Goal: Check status: Check status

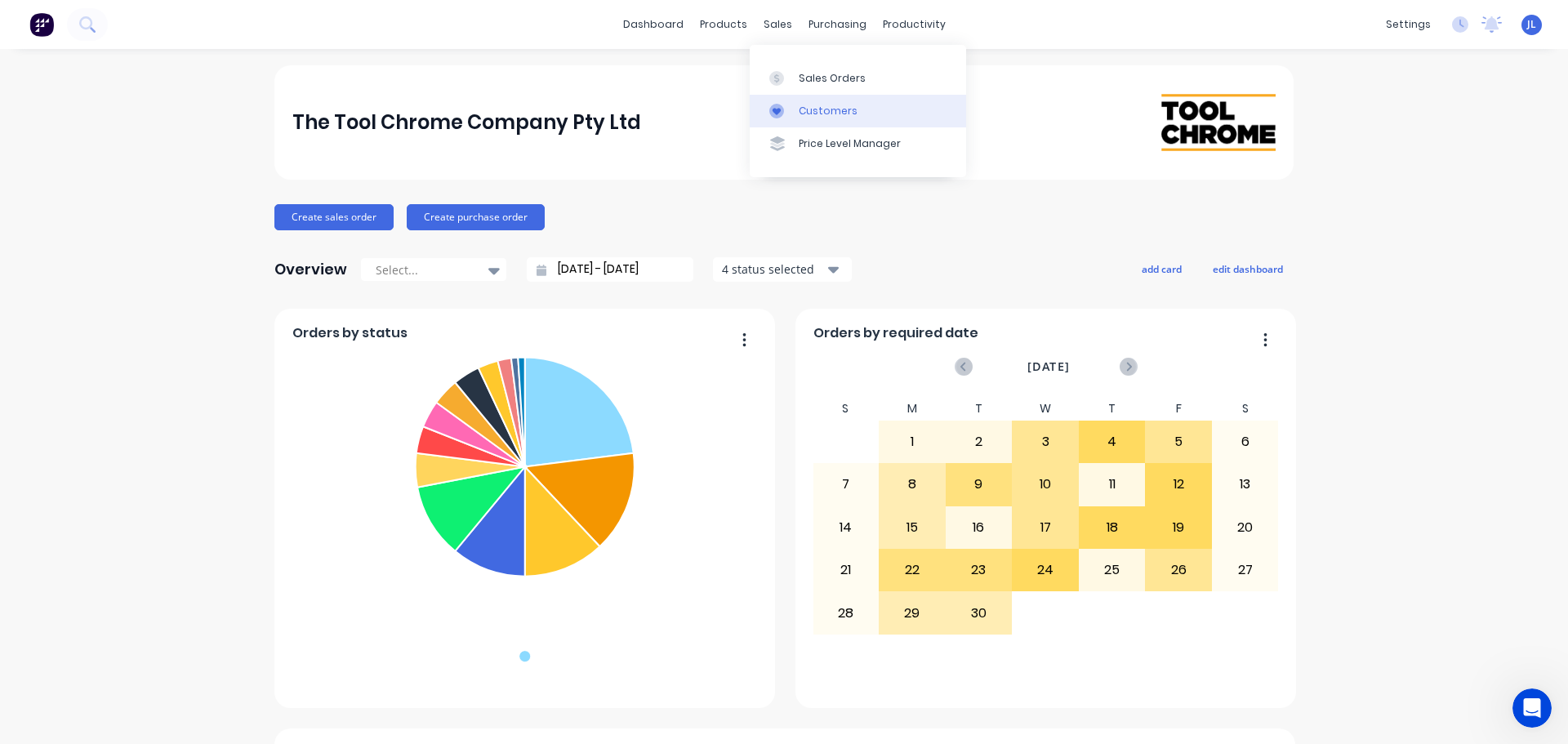
click at [801, 96] on link "Customers" at bounding box center [857, 111] width 216 height 33
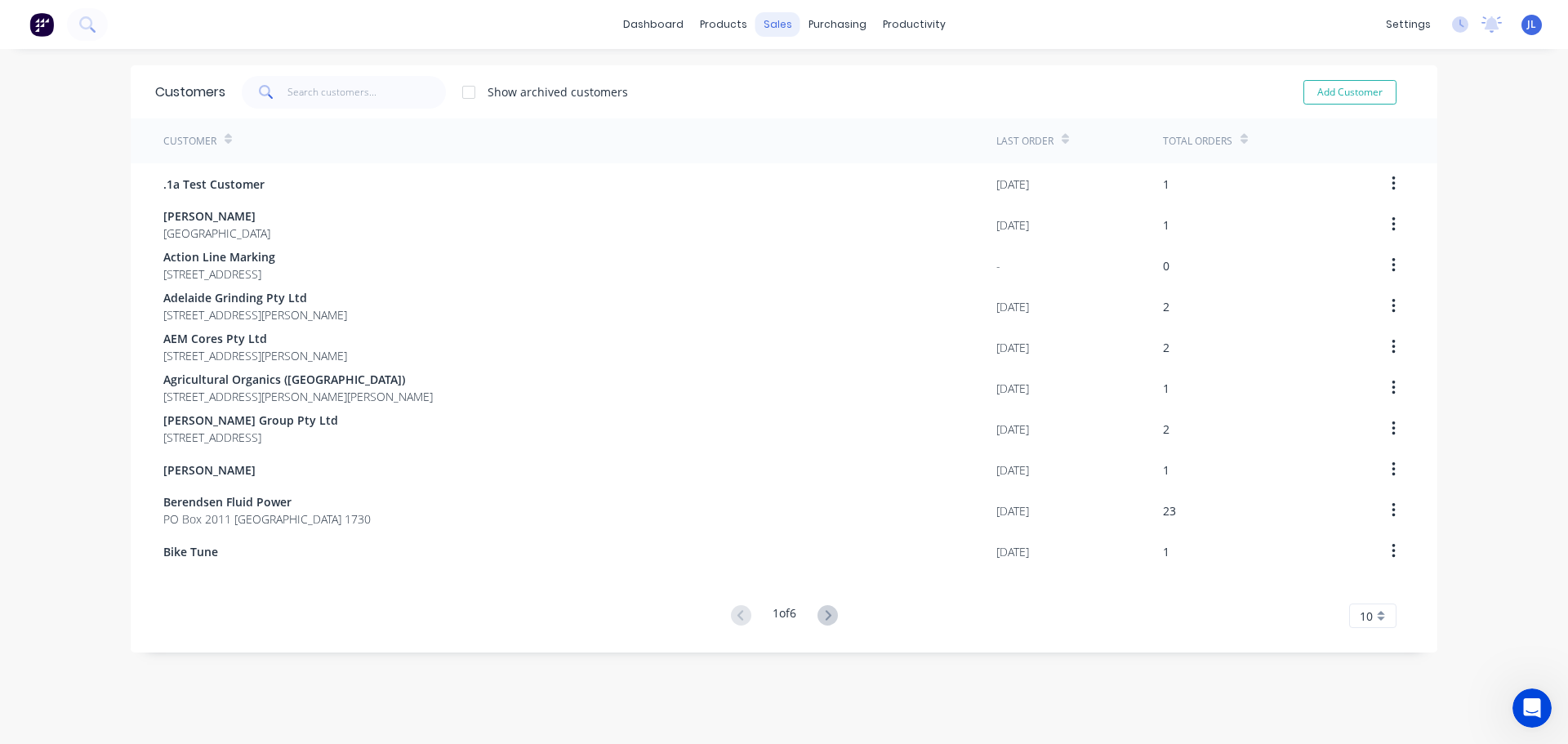
click at [755, 34] on div "sales" at bounding box center [777, 24] width 45 height 25
click at [786, 72] on div at bounding box center [781, 78] width 25 height 15
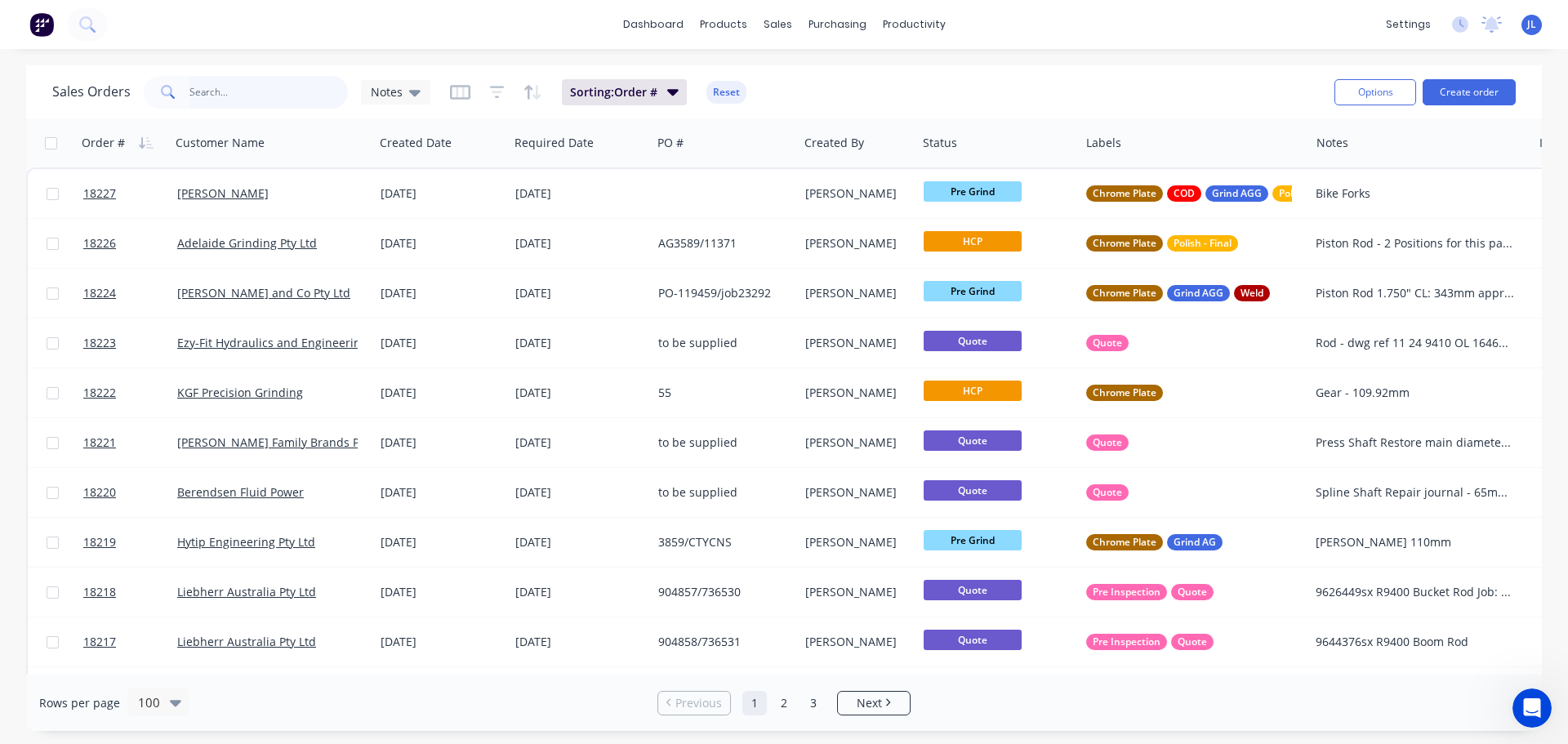
click at [319, 90] on input "text" at bounding box center [269, 92] width 160 height 33
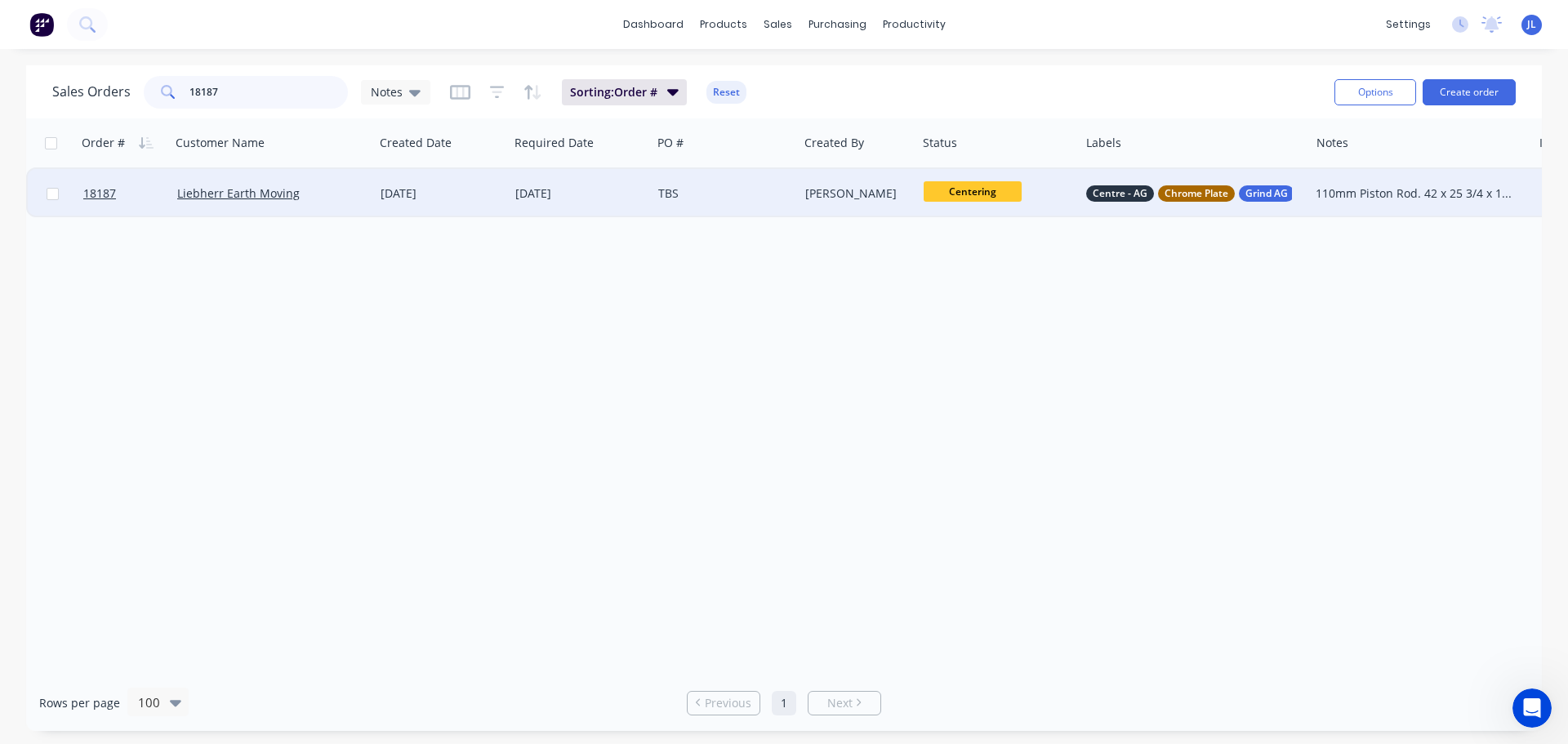
type input "18187"
click at [980, 194] on span "Centering" at bounding box center [972, 191] width 98 height 21
click at [965, 412] on button "HCP" at bounding box center [1008, 412] width 169 height 30
click at [532, 364] on div "Order # Customer Name Created Date Required Date PO # Created By Status Labels …" at bounding box center [783, 395] width 1515 height 556
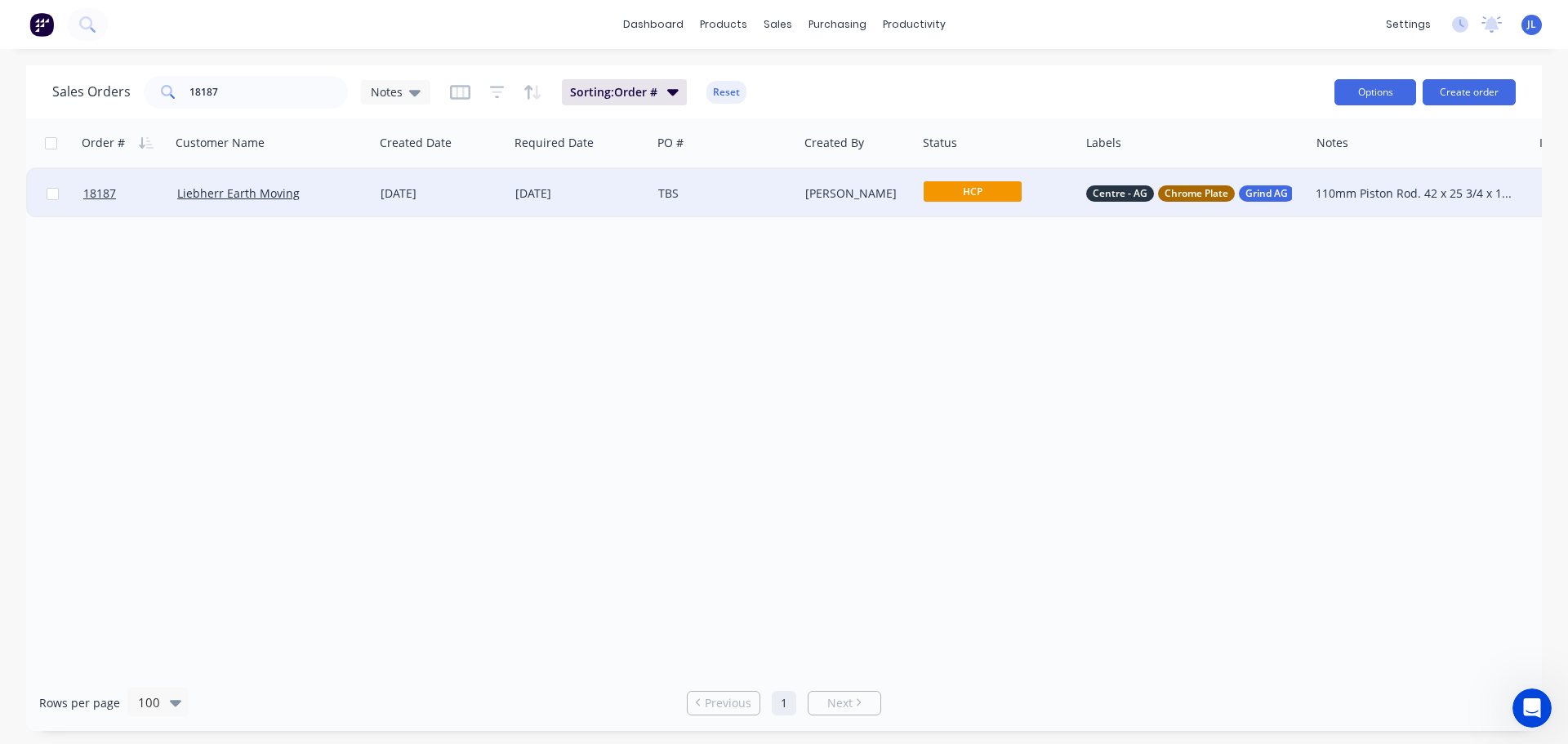
click at [1383, 93] on button "Options" at bounding box center [1375, 92] width 81 height 26
click at [700, 545] on div "Order # Customer Name Created Date Required Date PO # Created By Status Labels …" at bounding box center [783, 395] width 1515 height 556
drag, startPoint x: 225, startPoint y: 91, endPoint x: 126, endPoint y: 90, distance: 99.0
click at [129, 91] on div "Sales Orders 18187 Notes" at bounding box center [241, 92] width 378 height 33
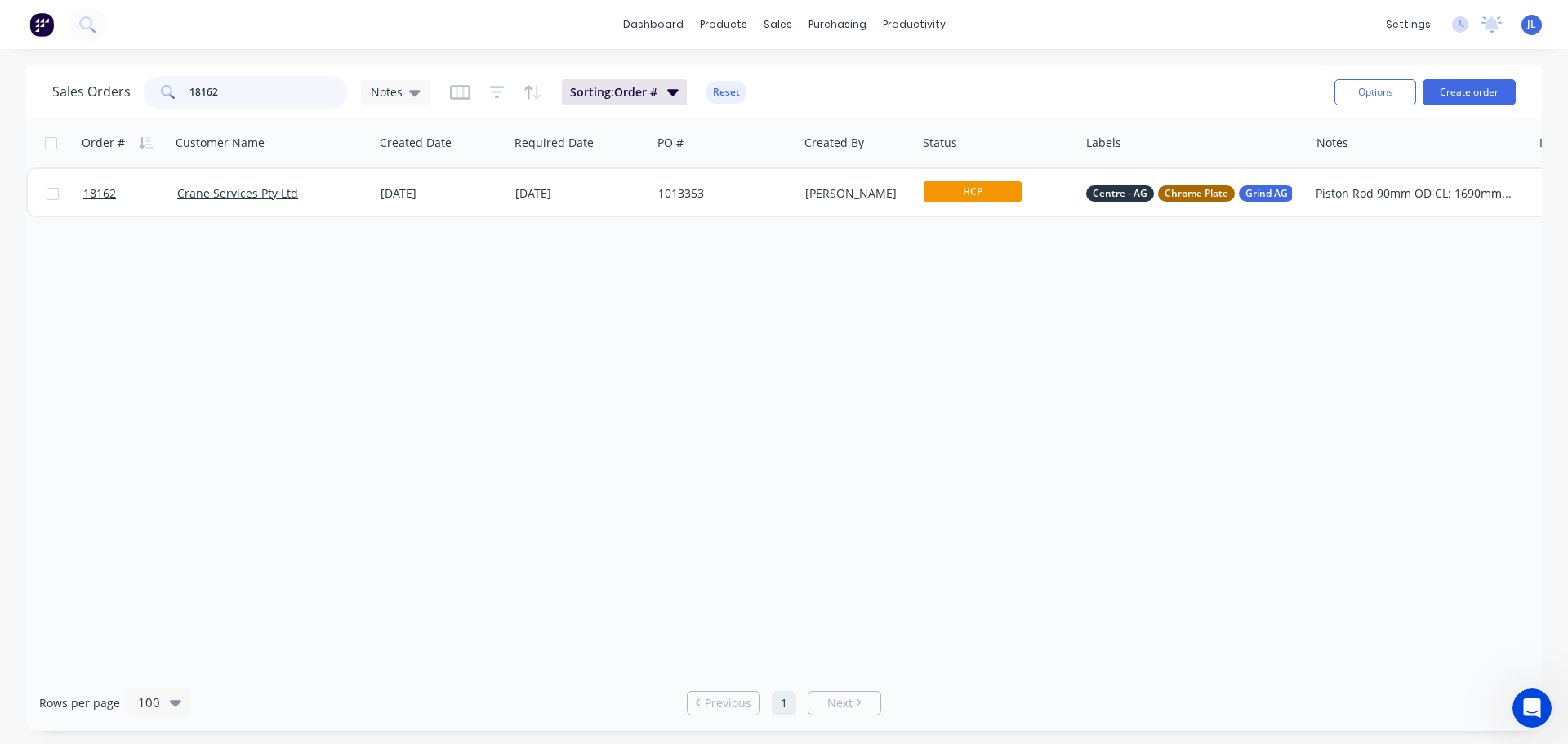
type input "18162"
